Goal: Information Seeking & Learning: Learn about a topic

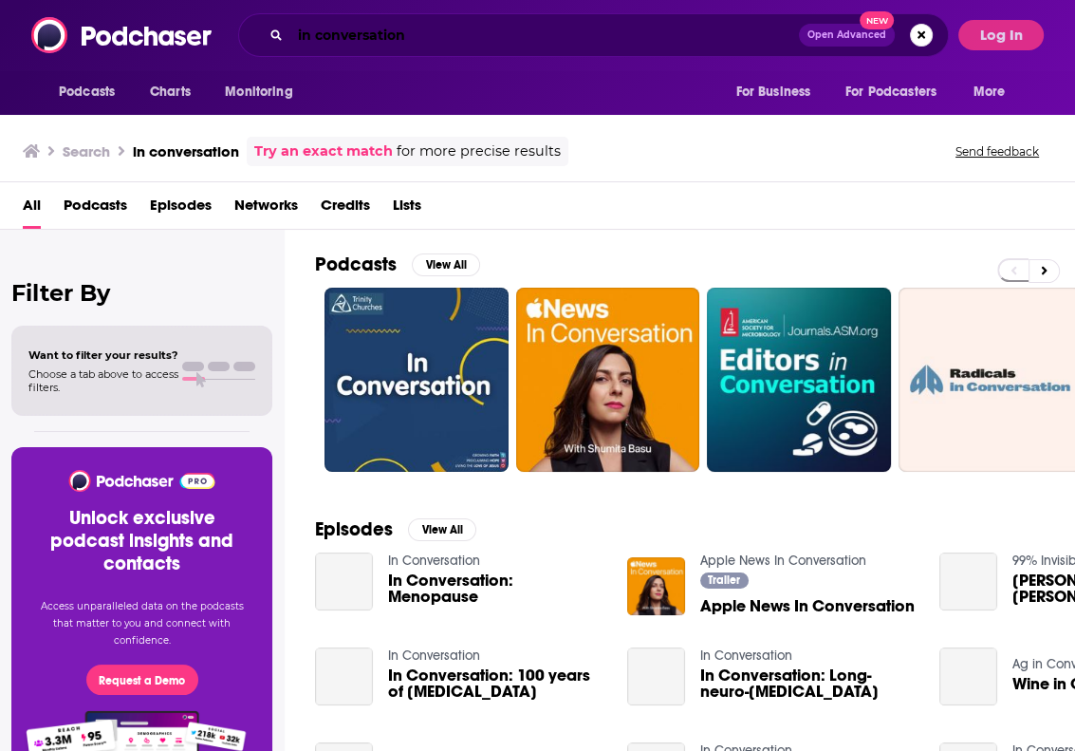
click at [307, 41] on input "in conversation" at bounding box center [544, 35] width 509 height 30
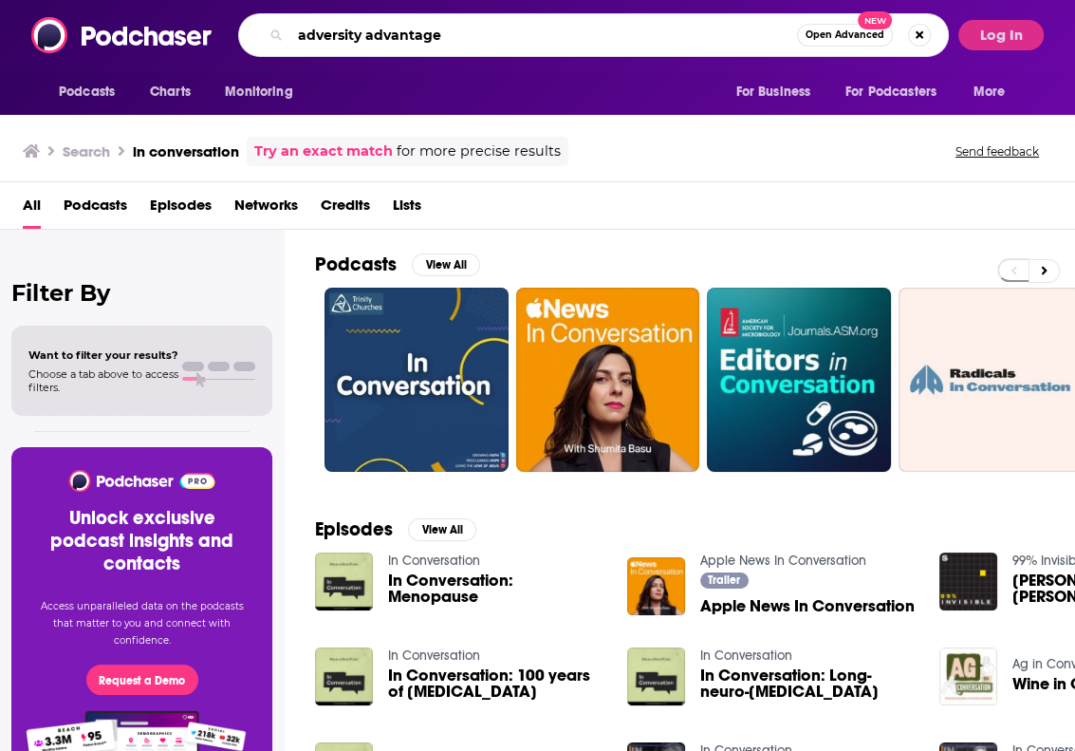
type input "adversity advantage"
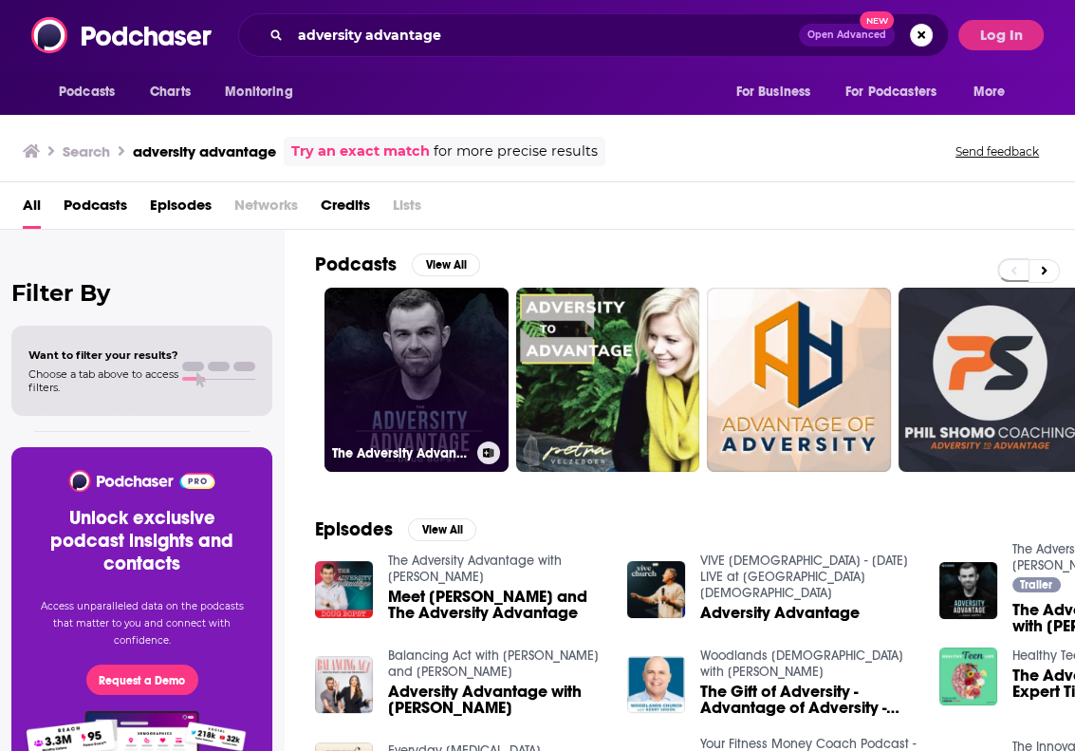
click at [446, 326] on link "The Adversity Advantage with [PERSON_NAME]" at bounding box center [417, 380] width 184 height 184
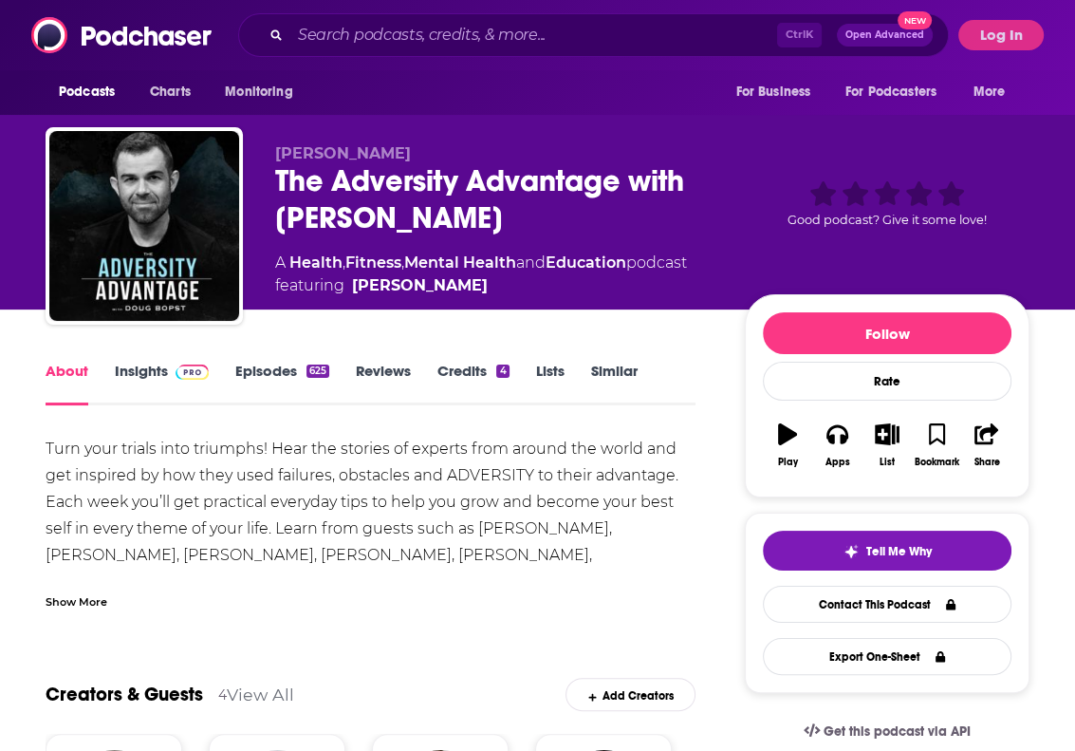
click at [205, 367] on img at bounding box center [192, 371] width 33 height 15
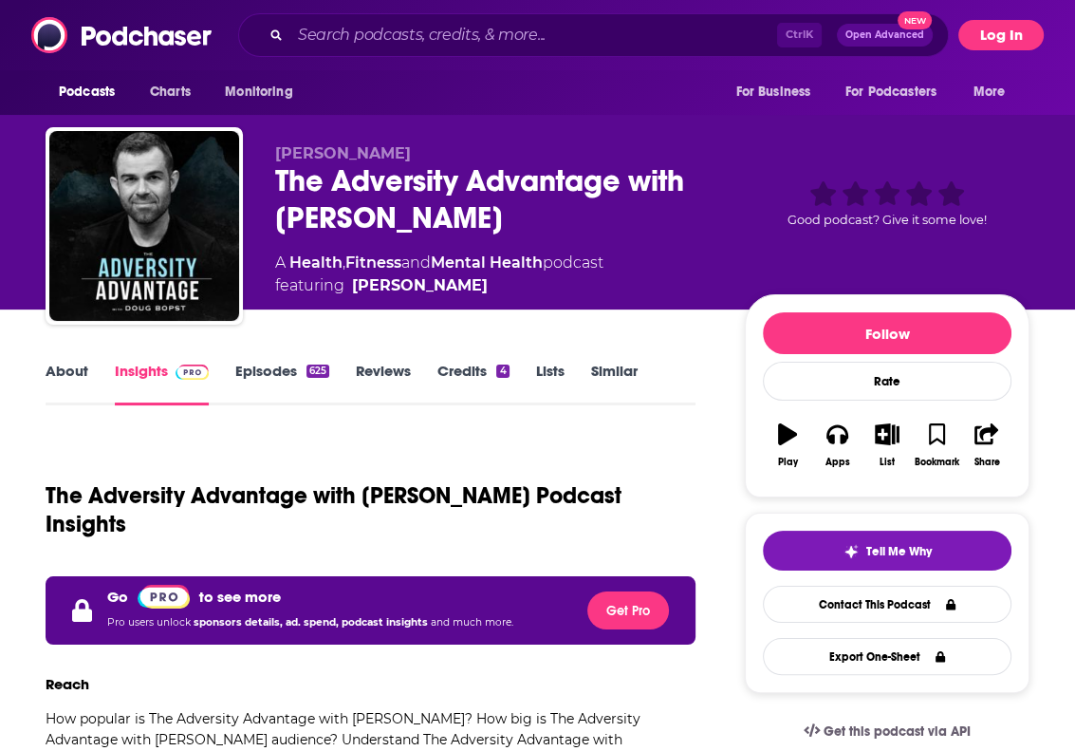
click at [1024, 31] on button "Log In" at bounding box center [1001, 35] width 85 height 30
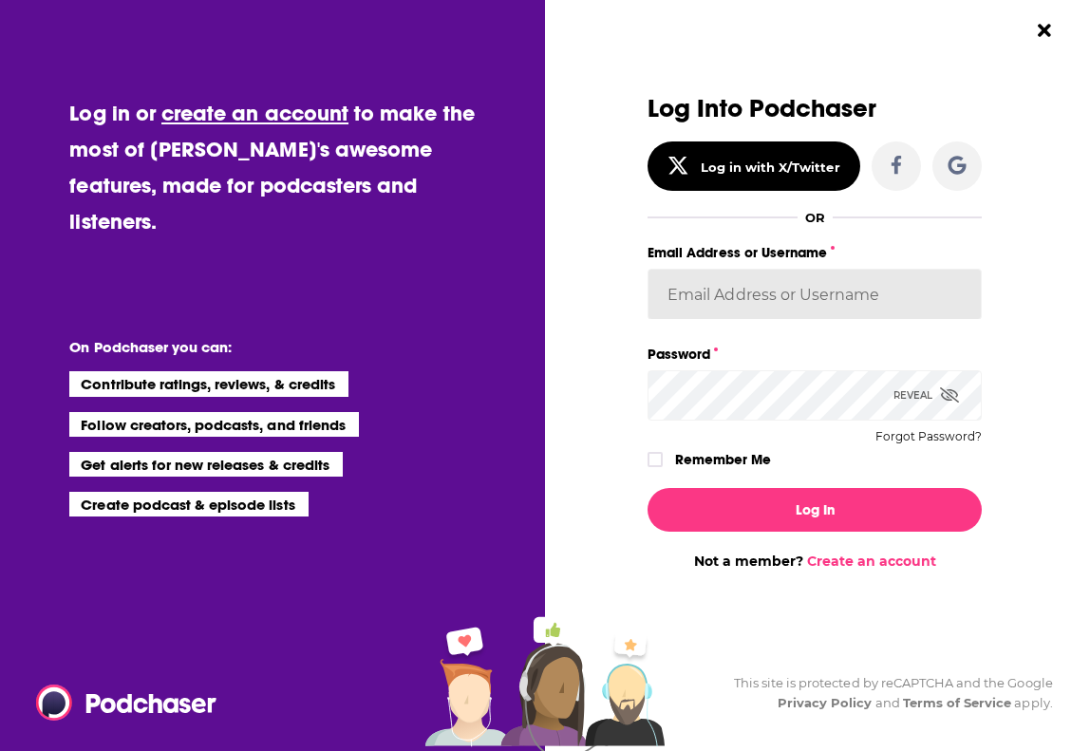
type input "smeizlik"
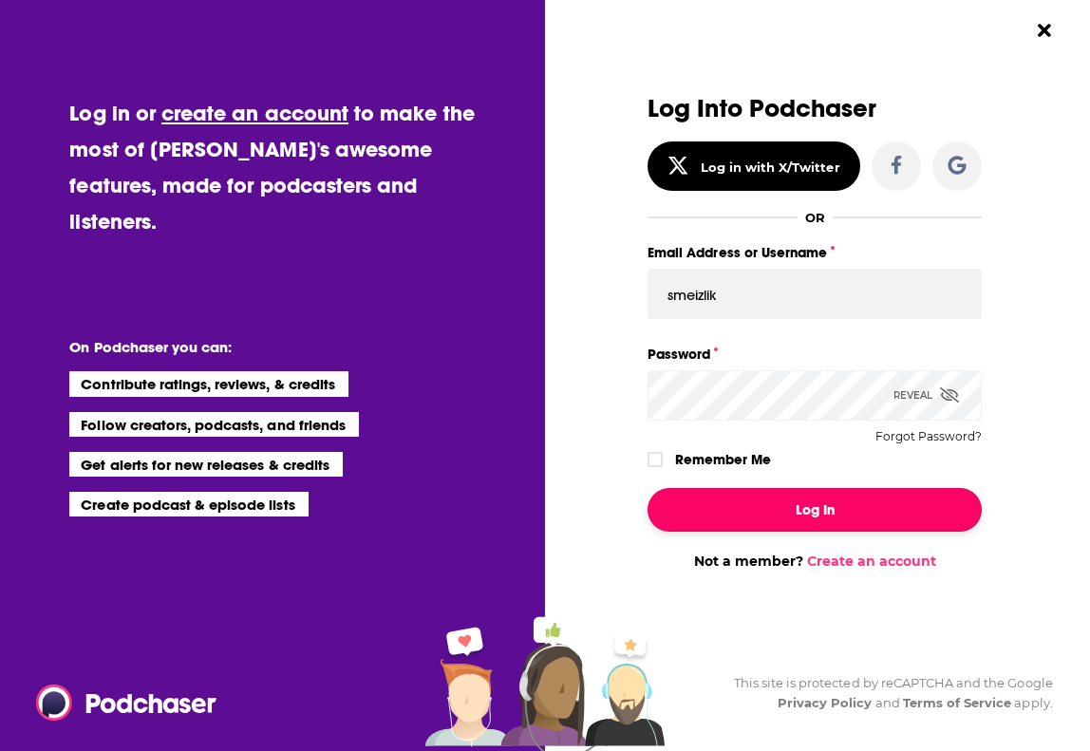
click at [822, 512] on button "Log In" at bounding box center [814, 510] width 334 height 44
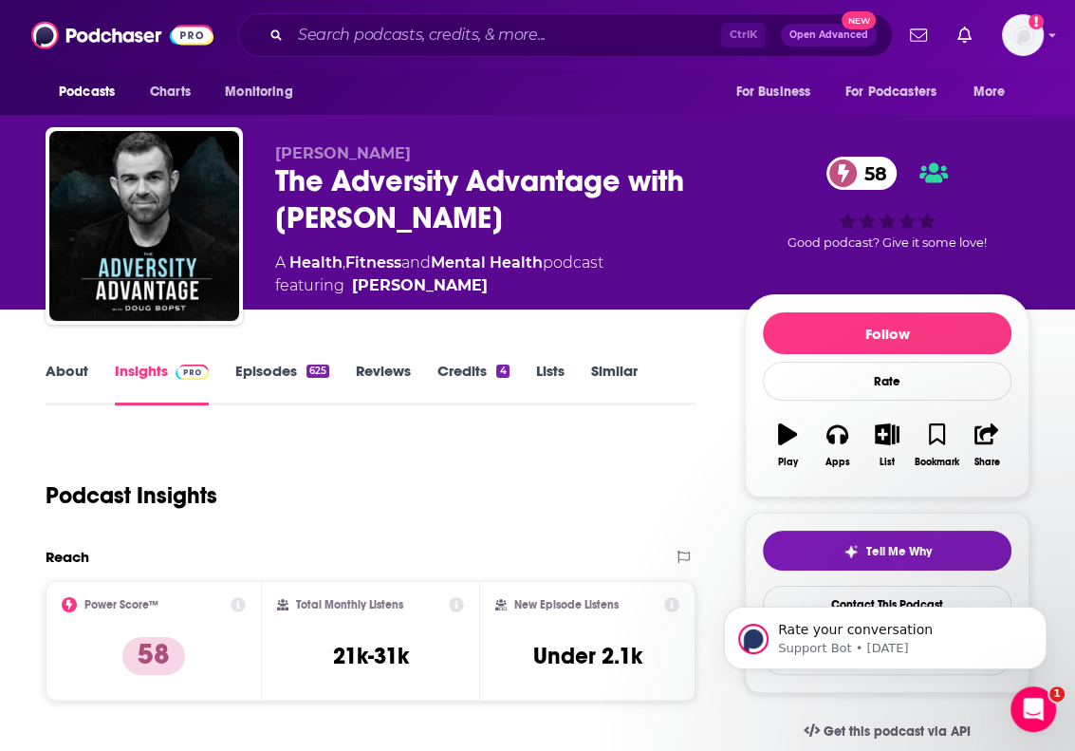
click at [298, 377] on link "Episodes 625" at bounding box center [282, 384] width 94 height 44
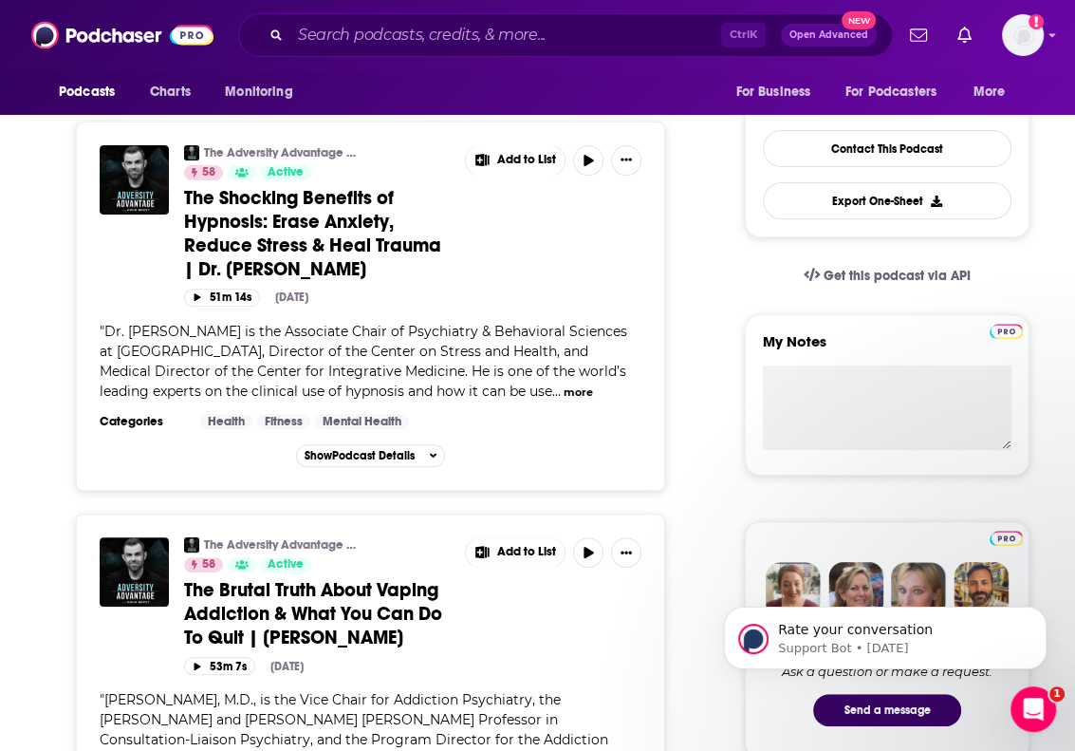
scroll to position [494, 0]
